Goal: Task Accomplishment & Management: Manage account settings

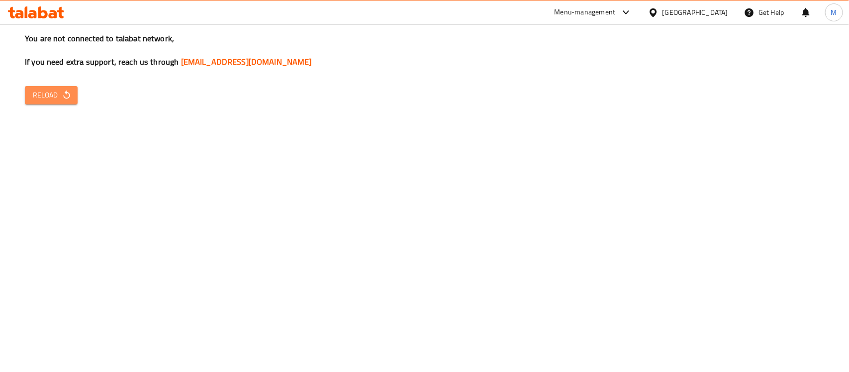
click at [37, 89] on span "Reload" at bounding box center [51, 95] width 37 height 12
click at [48, 92] on span "Reload" at bounding box center [51, 95] width 37 height 12
click at [38, 96] on span "Reload" at bounding box center [51, 95] width 37 height 12
click at [427, 182] on div "You are not connected to talabat network, If you need extra support, reach us t…" at bounding box center [424, 186] width 849 height 372
click at [46, 93] on span "Reload" at bounding box center [51, 95] width 37 height 12
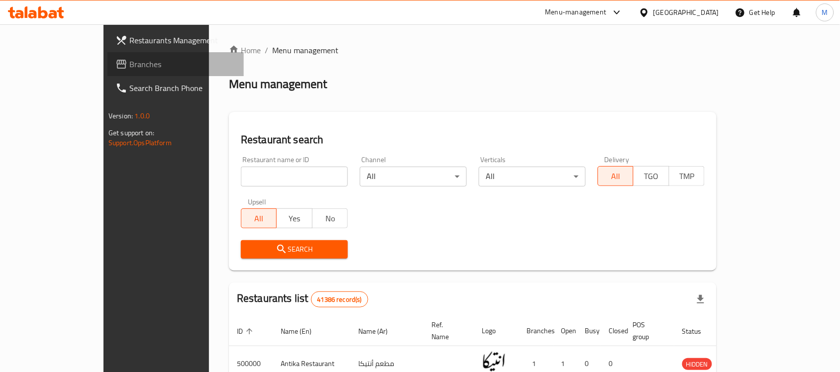
click at [129, 69] on span "Branches" at bounding box center [182, 64] width 106 height 12
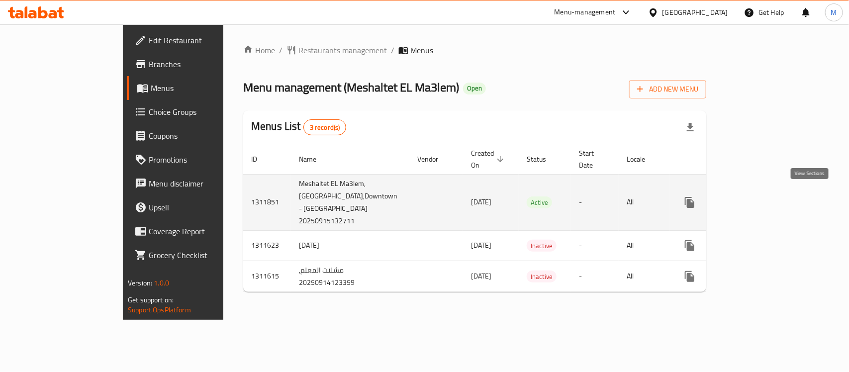
click at [774, 195] on link "enhanced table" at bounding box center [762, 203] width 24 height 24
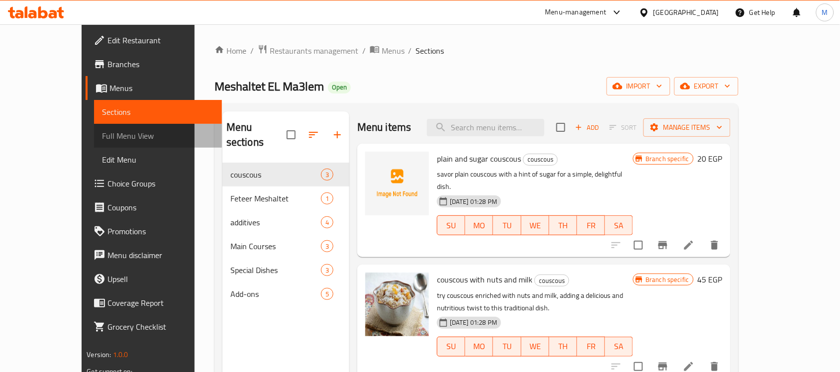
click at [102, 141] on span "Full Menu View" at bounding box center [158, 136] width 112 height 12
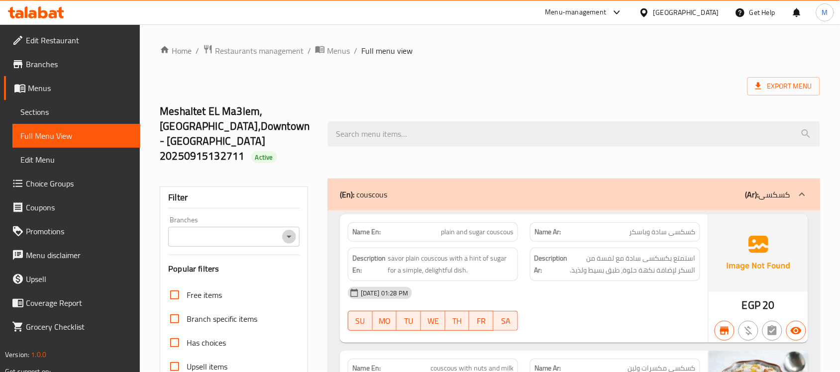
click at [292, 231] on icon "Open" at bounding box center [289, 237] width 12 height 12
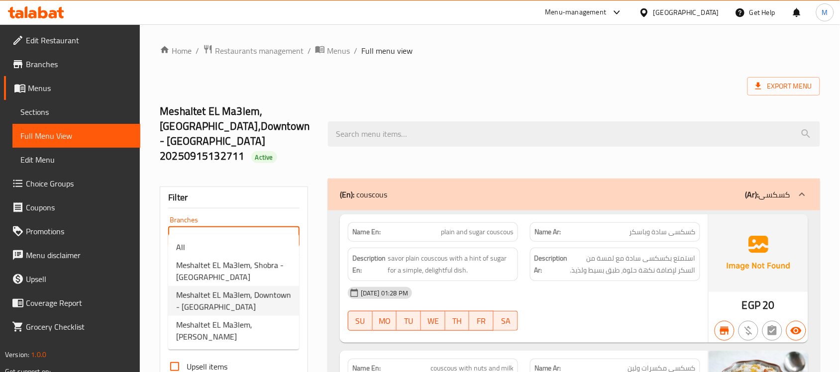
click at [262, 303] on span "Meshaltet EL Ma3lem, Downtown - [GEOGRAPHIC_DATA]" at bounding box center [233, 301] width 115 height 24
type input "Meshaltet EL Ma3lem, Downtown - [GEOGRAPHIC_DATA]"
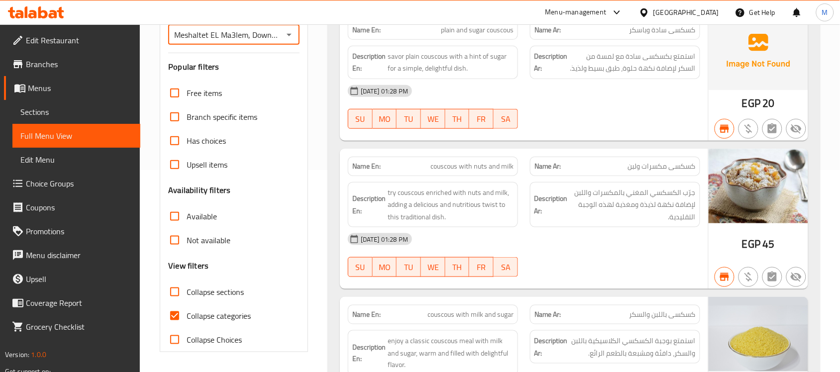
scroll to position [203, 0]
click at [190, 210] on span "Available" at bounding box center [202, 216] width 30 height 12
click at [187, 204] on input "Available" at bounding box center [175, 216] width 24 height 24
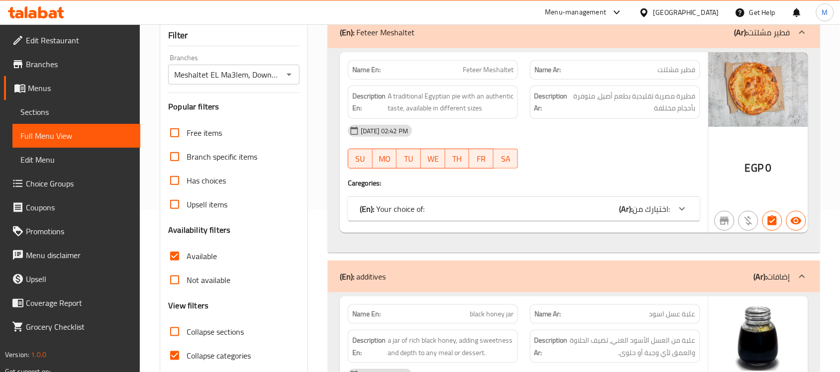
scroll to position [163, 0]
click at [175, 244] on input "Available" at bounding box center [175, 256] width 24 height 24
checkbox input "false"
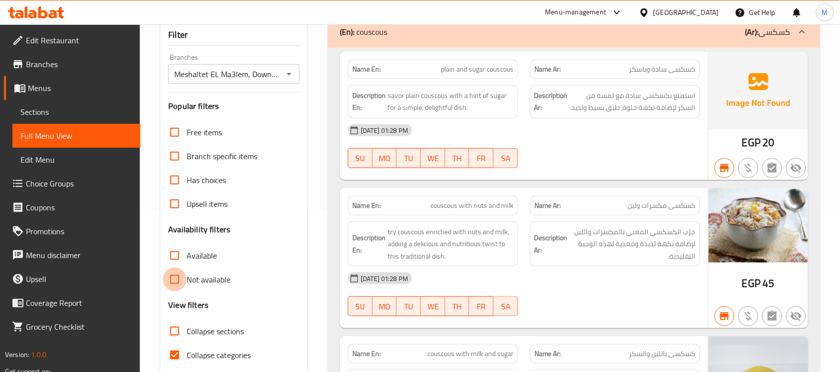
click at [177, 268] on input "Not available" at bounding box center [175, 280] width 24 height 24
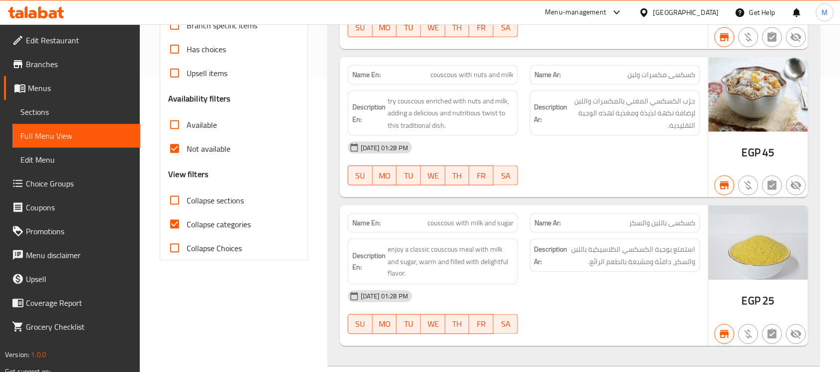
scroll to position [295, 0]
click at [173, 136] on input "Not available" at bounding box center [175, 148] width 24 height 24
checkbox input "false"
click at [175, 112] on input "Available" at bounding box center [175, 124] width 24 height 24
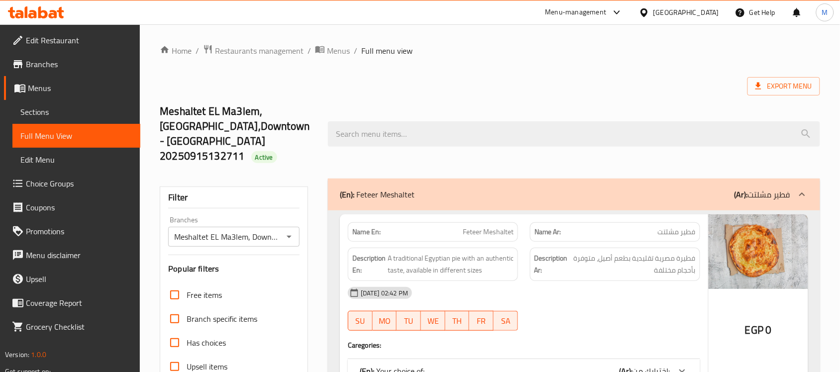
scroll to position [107, 0]
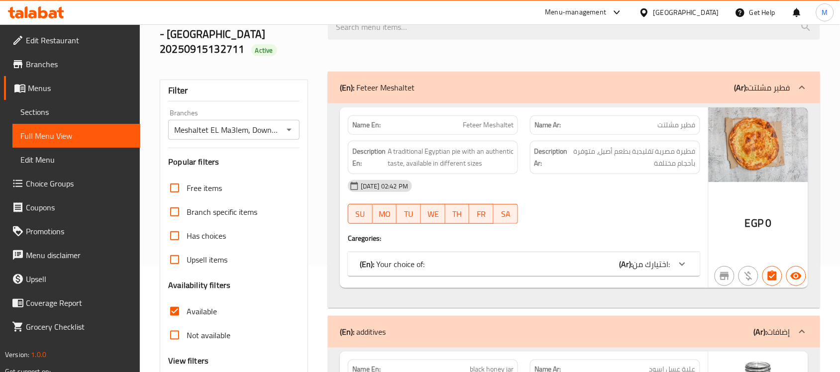
click at [581, 258] on div "(En): Your choice of: (Ar): اختيارك من:" at bounding box center [515, 264] width 310 height 12
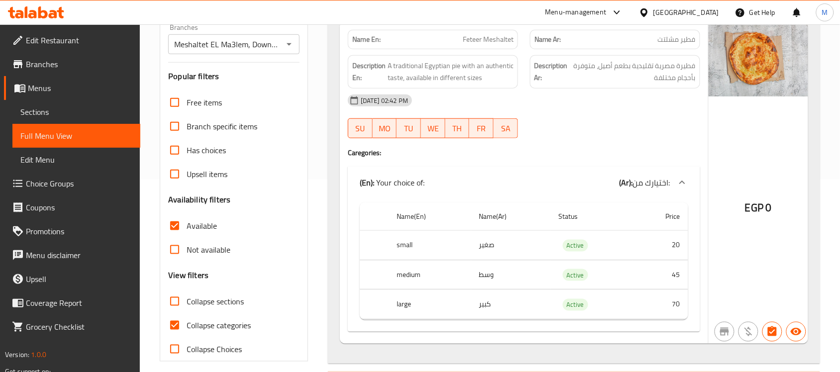
scroll to position [193, 0]
click at [180, 213] on input "Available" at bounding box center [175, 225] width 24 height 24
checkbox input "false"
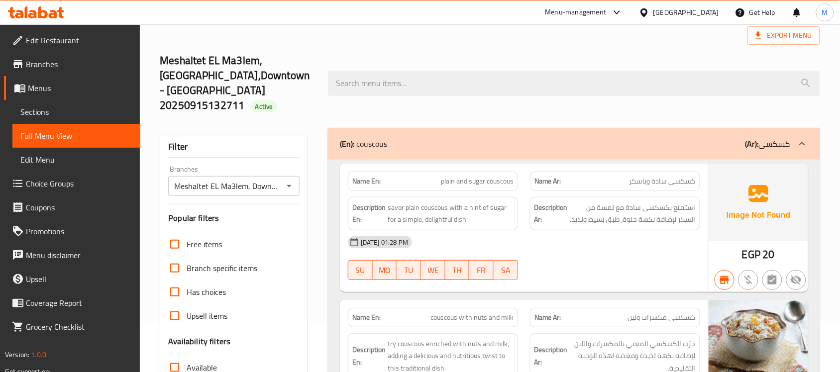
scroll to position [50, 0]
click at [287, 181] on icon "Open" at bounding box center [289, 187] width 12 height 12
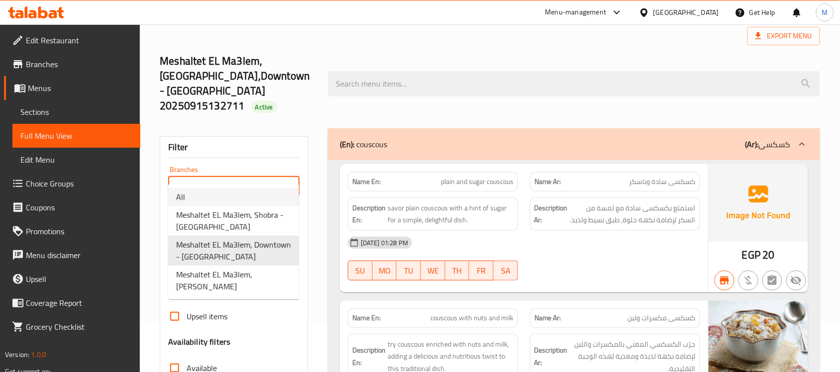
click at [232, 198] on li "All" at bounding box center [233, 197] width 131 height 18
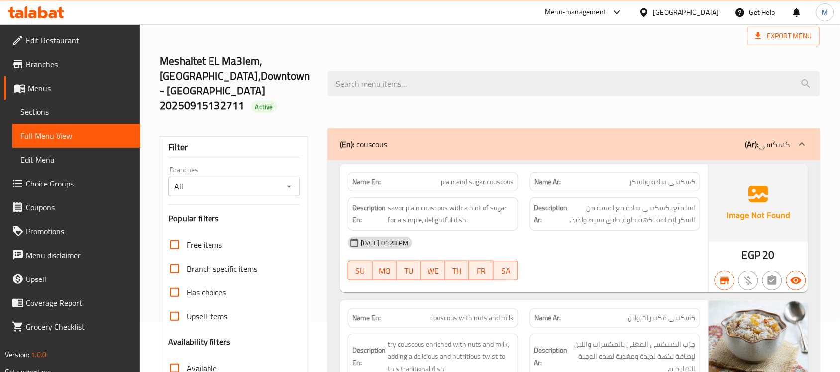
click at [473, 98] on div "Meshaltet EL Ma3lem, [GEOGRAPHIC_DATA],Downtown - [GEOGRAPHIC_DATA] 20250915132…" at bounding box center [490, 83] width 672 height 89
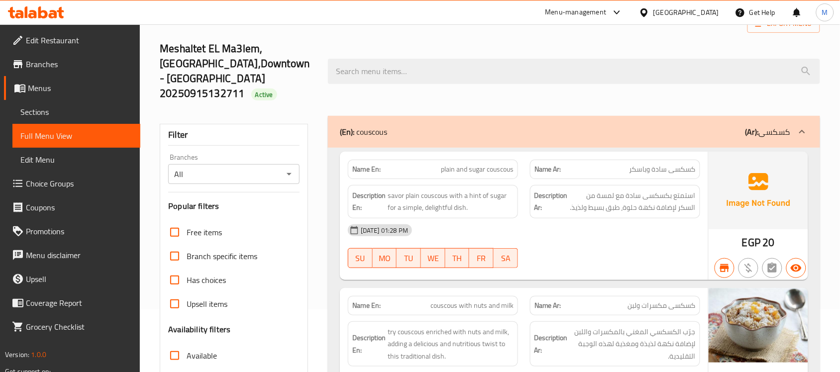
scroll to position [62, 0]
click at [291, 168] on button "Open" at bounding box center [289, 175] width 14 height 14
click at [444, 82] on div at bounding box center [574, 71] width 504 height 37
click at [291, 169] on icon "Open" at bounding box center [289, 175] width 12 height 12
click at [370, 95] on div "Meshaltet EL Ma3lem, [GEOGRAPHIC_DATA],Downtown - [GEOGRAPHIC_DATA] 20250915132…" at bounding box center [490, 71] width 672 height 89
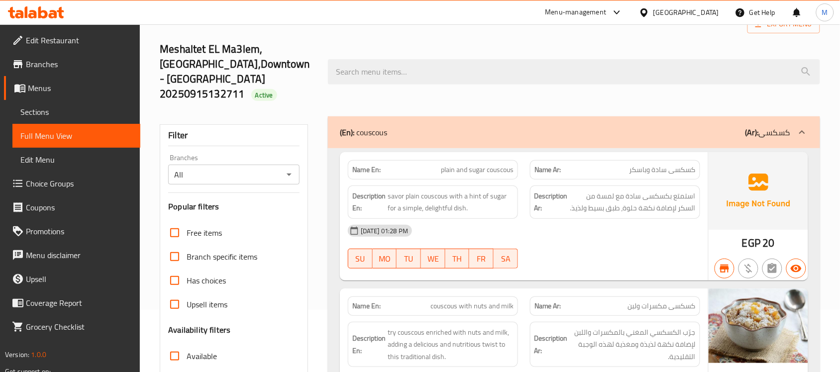
click at [289, 169] on icon "Open" at bounding box center [289, 175] width 12 height 12
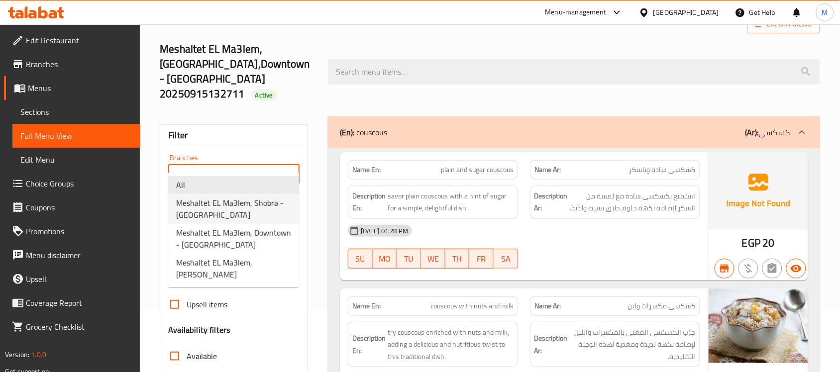
click at [240, 209] on span "Meshaltet EL Ma3lem, Shobra - [GEOGRAPHIC_DATA]" at bounding box center [233, 209] width 115 height 24
type input "Meshaltet EL Ma3lem, Shobra - [GEOGRAPHIC_DATA]"
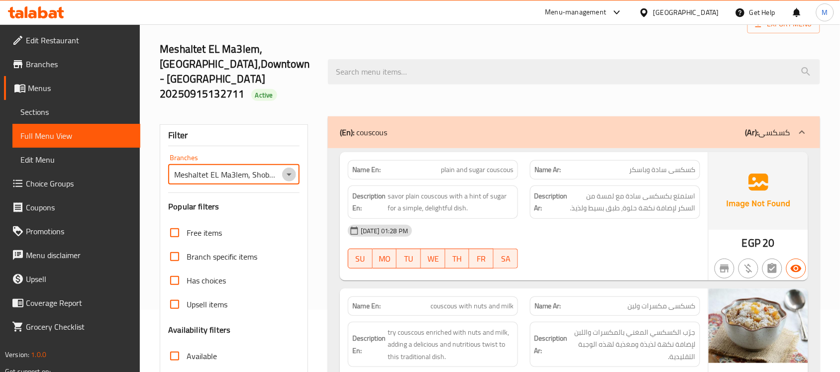
click at [289, 169] on icon "Open" at bounding box center [289, 175] width 12 height 12
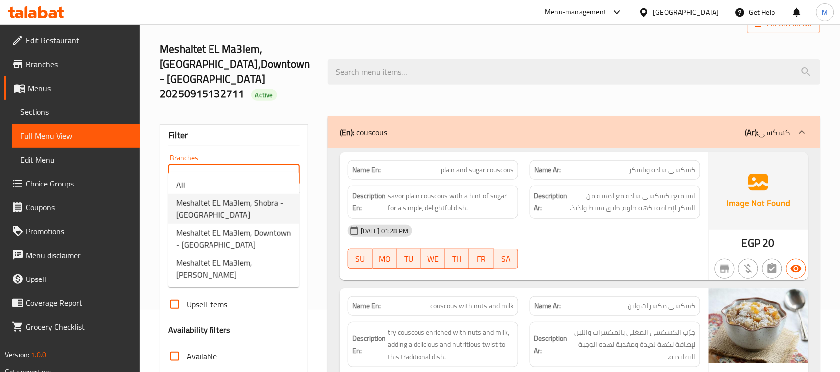
click at [266, 206] on span "Meshaltet EL Ma3lem, Shobra - [GEOGRAPHIC_DATA]" at bounding box center [233, 209] width 115 height 24
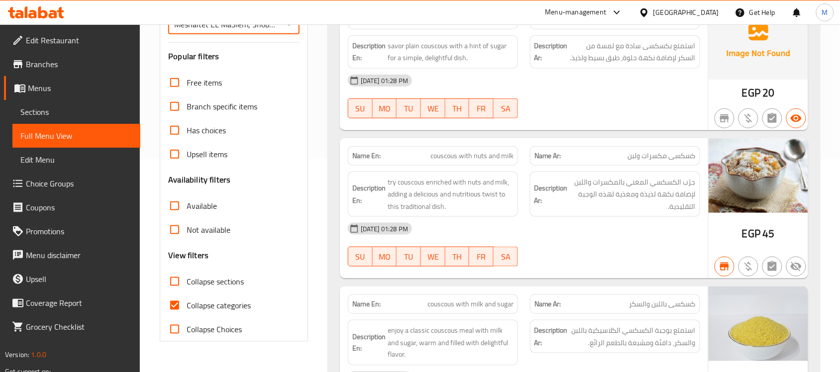
scroll to position [324, 0]
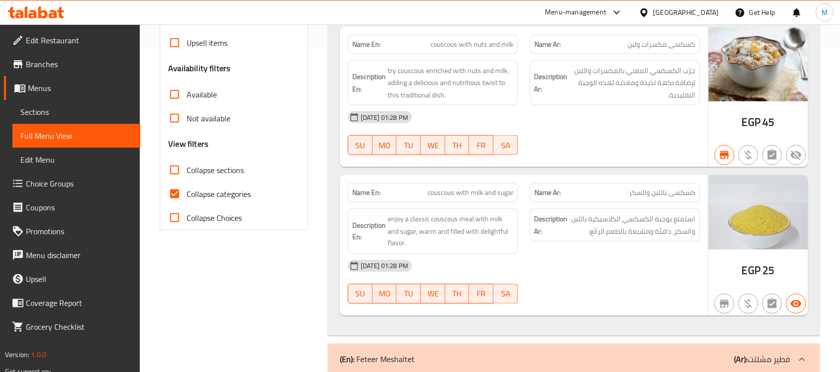
click at [187, 106] on input "Not available" at bounding box center [175, 118] width 24 height 24
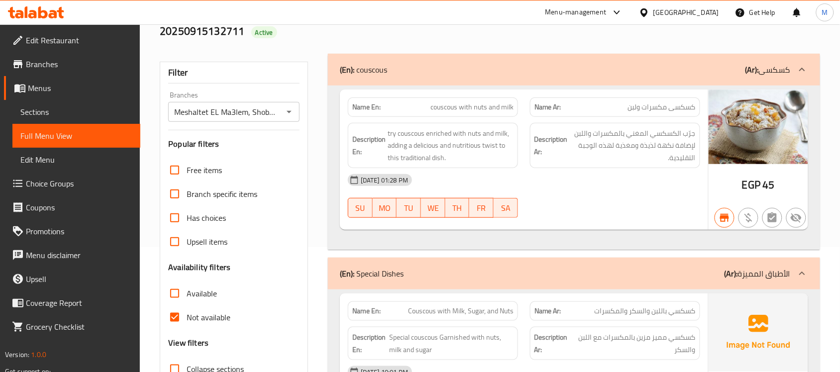
scroll to position [201, 0]
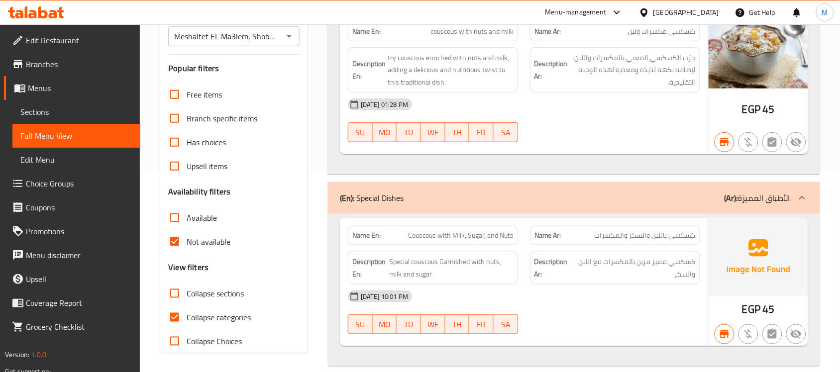
click at [192, 236] on span "Not available" at bounding box center [209, 242] width 44 height 12
click at [187, 230] on input "Not available" at bounding box center [175, 242] width 24 height 24
checkbox input "false"
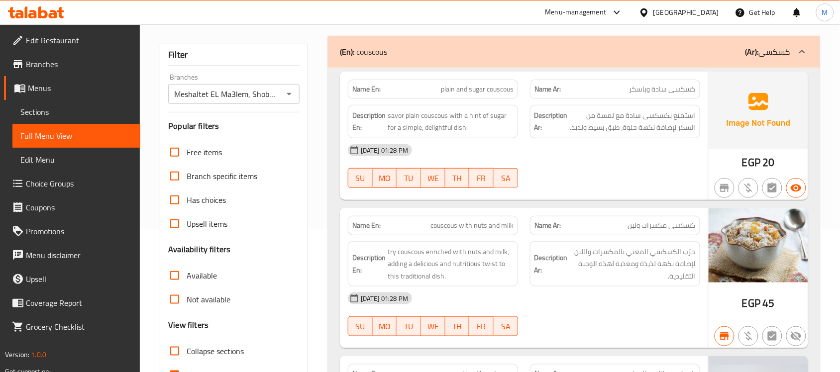
scroll to position [142, 0]
click at [292, 89] on icon "Open" at bounding box center [289, 95] width 12 height 12
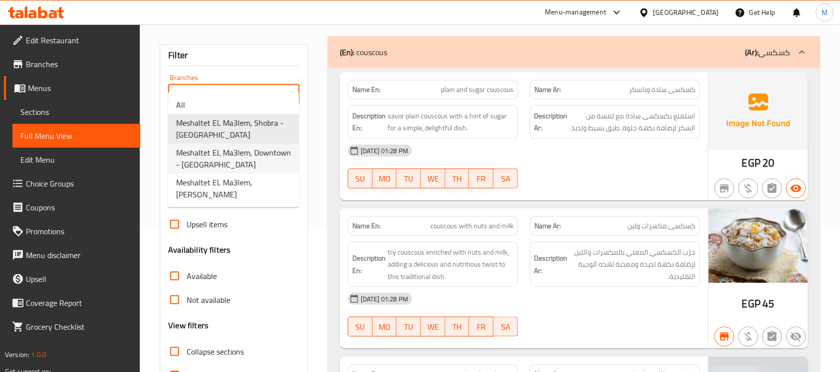
click at [244, 158] on span "Meshaltet EL Ma3lem, Downtown - [GEOGRAPHIC_DATA]" at bounding box center [233, 159] width 115 height 24
type input "Meshaltet EL Ma3lem, Downtown - [GEOGRAPHIC_DATA]"
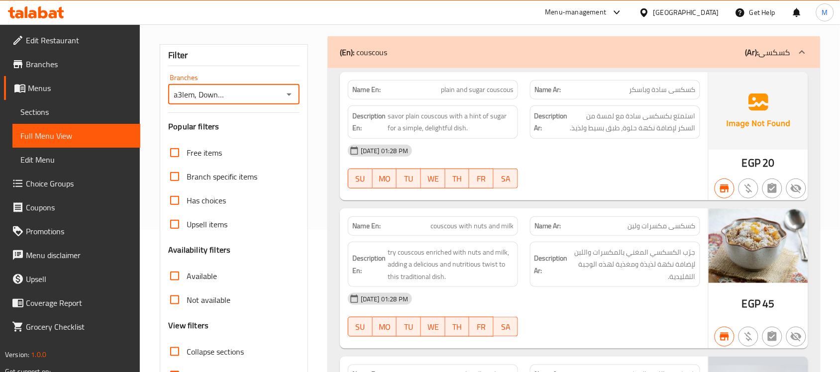
scroll to position [0, 0]
click at [202, 294] on span "Not available" at bounding box center [209, 300] width 44 height 12
click at [187, 288] on input "Not available" at bounding box center [175, 300] width 24 height 24
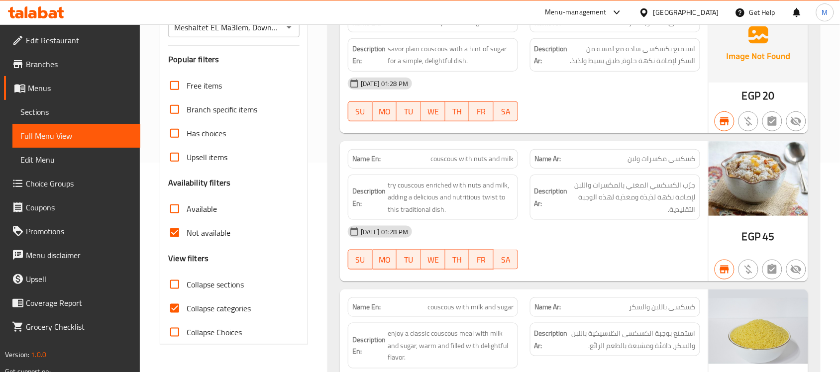
scroll to position [87, 0]
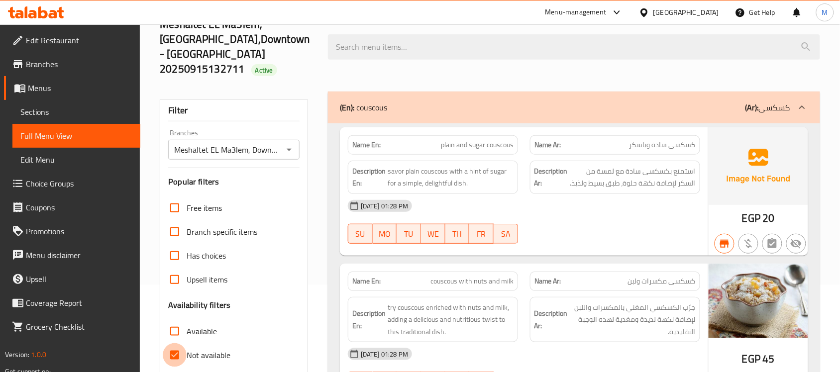
click at [175, 343] on input "Not available" at bounding box center [175, 355] width 24 height 24
checkbox input "false"
